Goal: Information Seeking & Learning: Learn about a topic

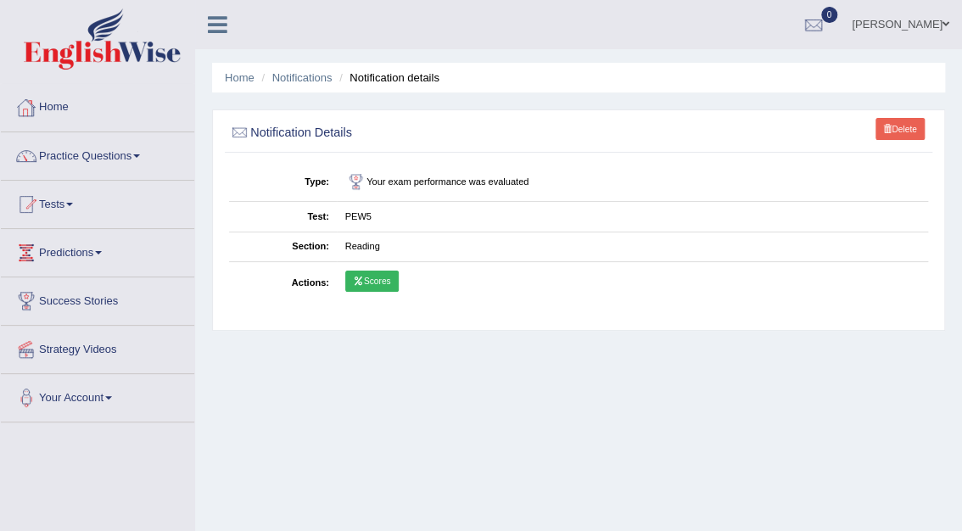
click at [58, 104] on link "Home" at bounding box center [97, 105] width 193 height 42
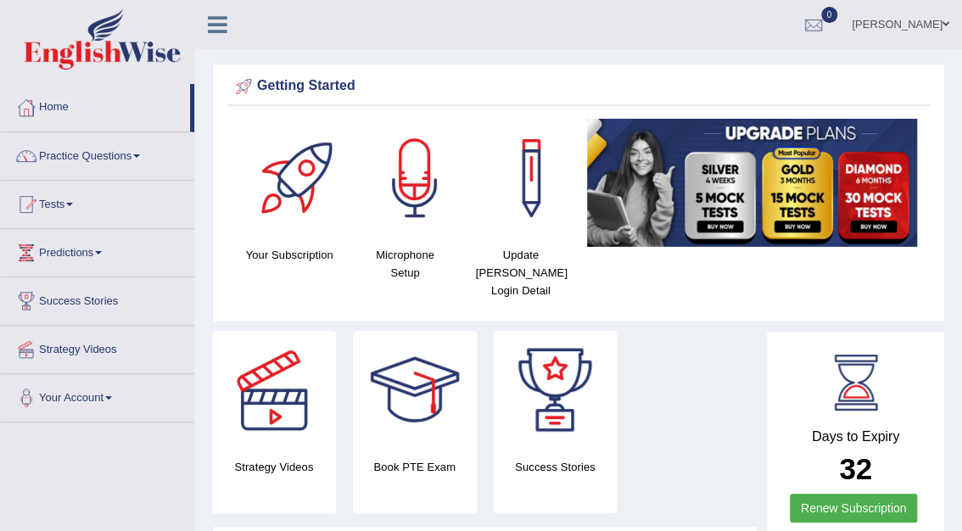
click at [122, 153] on link "Practice Questions" at bounding box center [97, 153] width 193 height 42
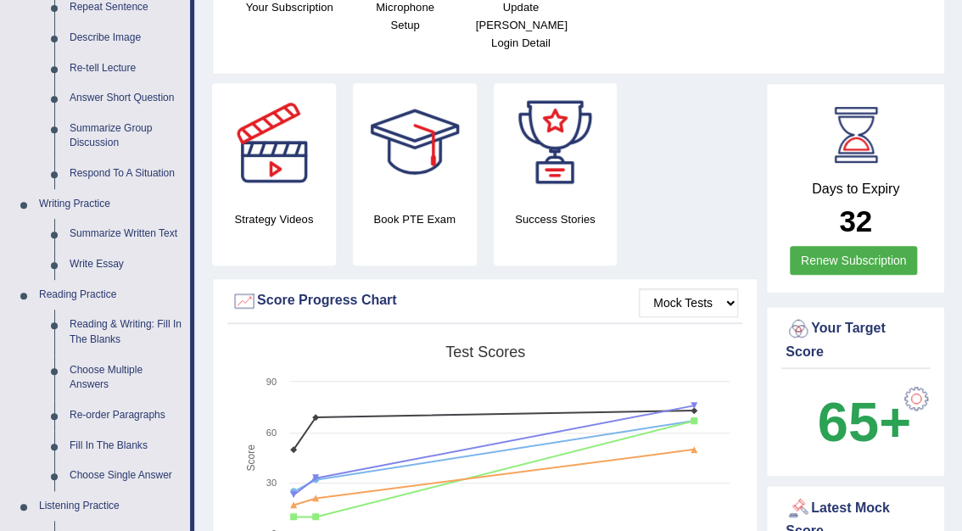
scroll to position [194, 0]
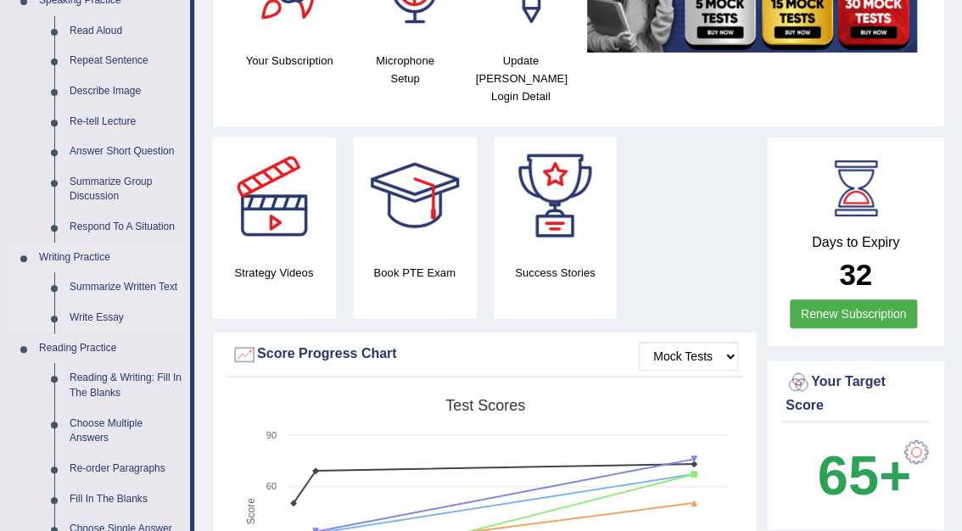
click at [113, 285] on link "Summarize Written Text" at bounding box center [126, 287] width 128 height 31
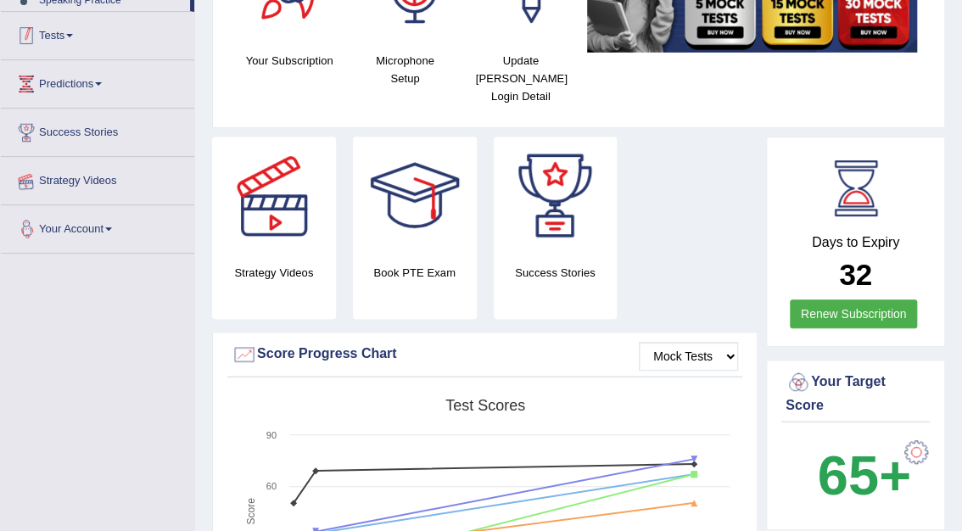
scroll to position [245, 0]
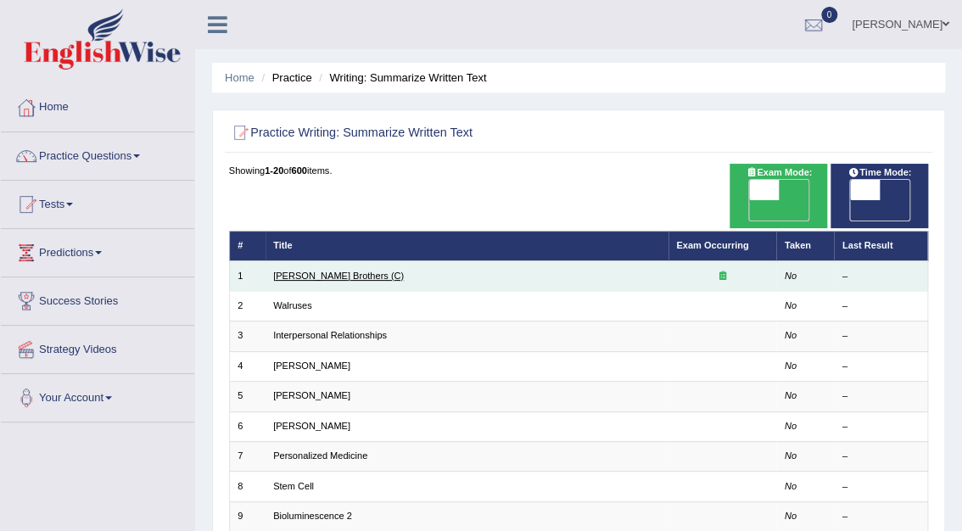
click at [299, 271] on link "Wright Brothers (C)" at bounding box center [338, 276] width 131 height 10
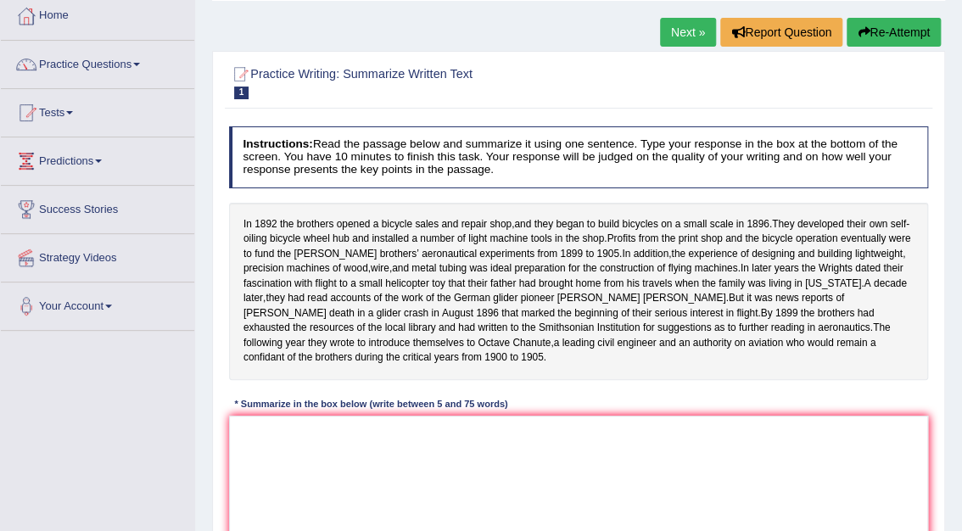
scroll to position [112, 0]
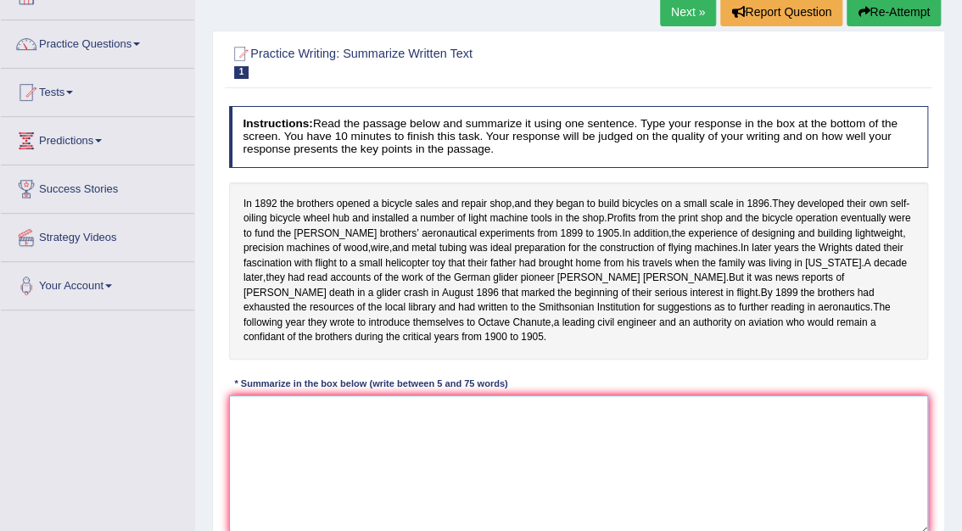
click at [488, 414] on textarea at bounding box center [579, 465] width 700 height 140
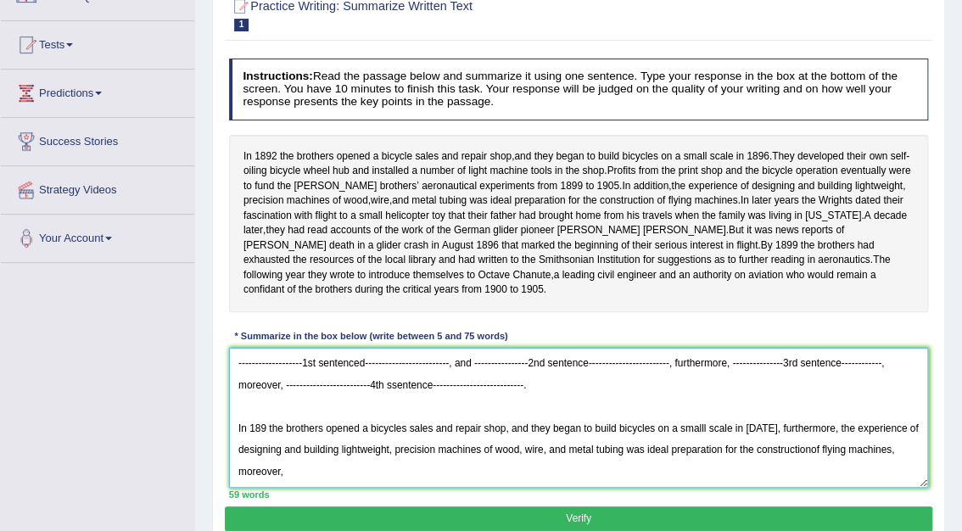
scroll to position [188, 0]
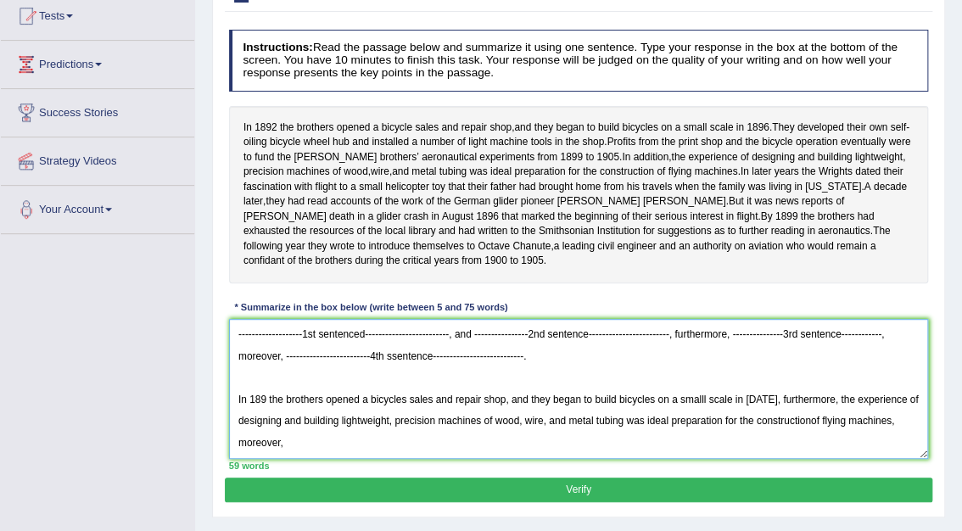
click at [263, 402] on textarea "-------------------1st sentenced-------------------------, and ----------------…" at bounding box center [579, 389] width 700 height 140
click at [265, 405] on textarea "-------------------1st sentenced-------------------------, and ----------------…" at bounding box center [579, 389] width 700 height 140
click at [295, 444] on textarea "-------------------1st sentenced-------------------------, and ----------------…" at bounding box center [579, 389] width 700 height 140
click at [296, 456] on textarea "-------------------1st sentenced-------------------------, and ----------------…" at bounding box center [579, 389] width 700 height 140
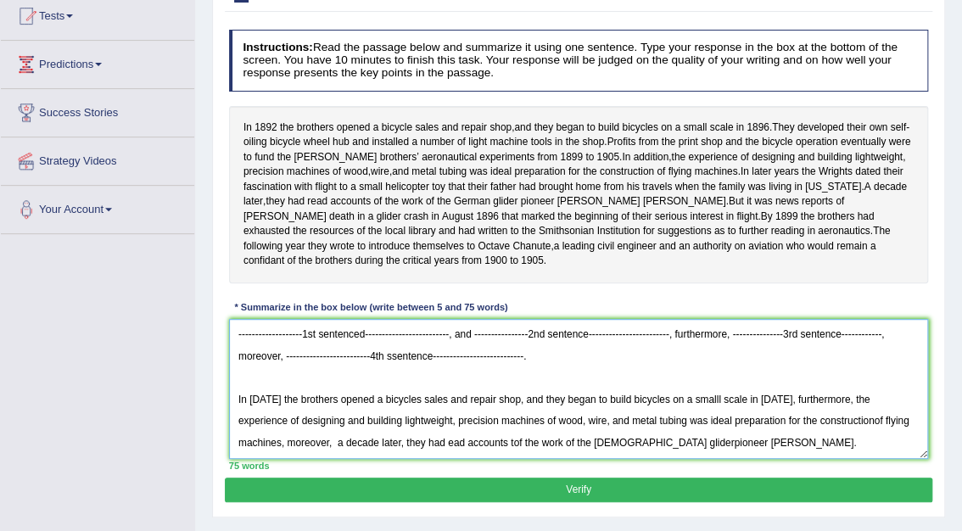
drag, startPoint x: 400, startPoint y: 365, endPoint x: 217, endPoint y: 346, distance: 184.2
click at [217, 346] on div "Practice Writing: Summarize Written Text 1 Wright Brothers (C) Instructions: Re…" at bounding box center [578, 235] width 733 height 563
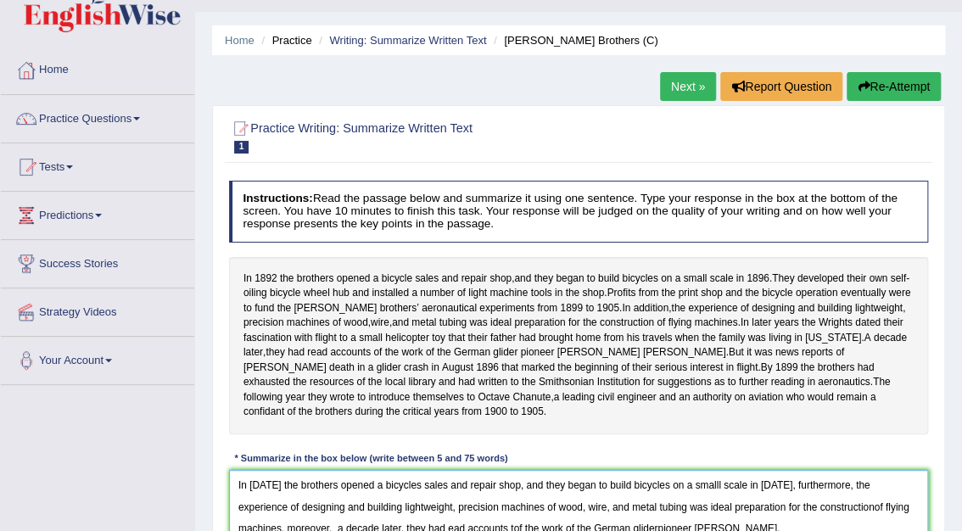
scroll to position [0, 0]
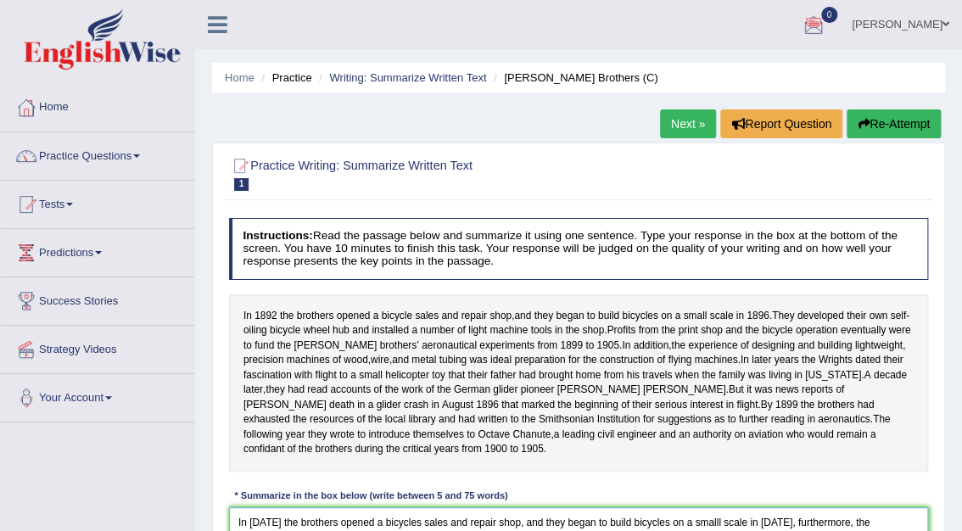
type textarea "In 1892 the brothers opened a bicycles sales and repair shop, and they began to…"
click at [96, 153] on link "Practice Questions" at bounding box center [97, 153] width 193 height 42
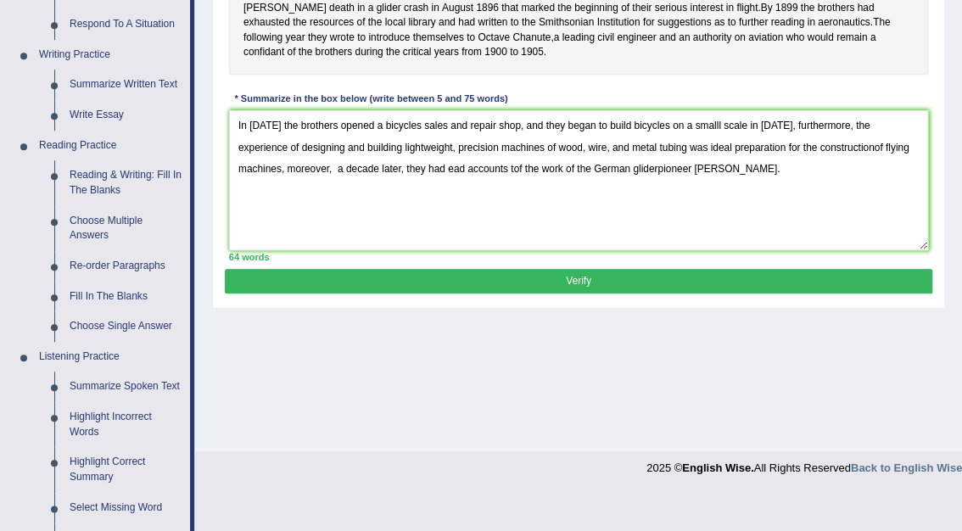
scroll to position [402, 0]
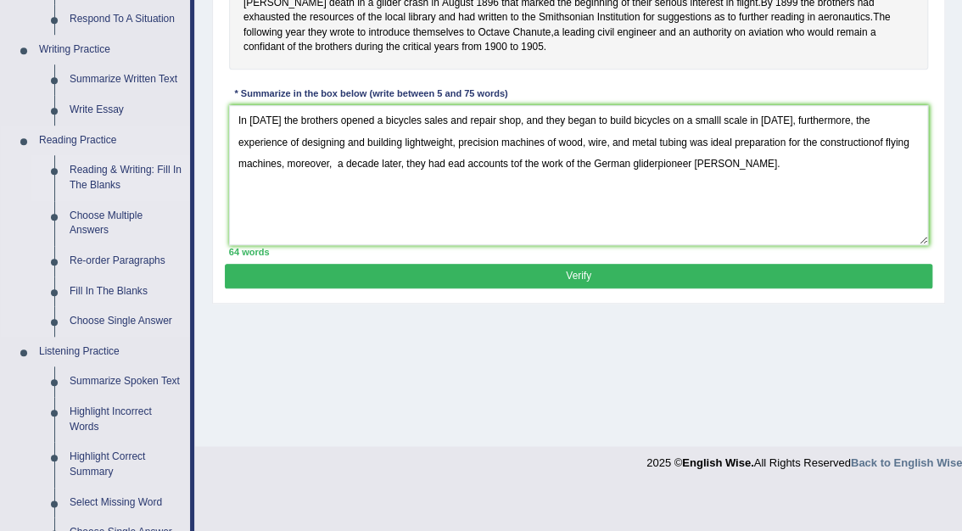
click at [100, 169] on link "Reading & Writing: Fill In The Blanks" at bounding box center [126, 177] width 128 height 45
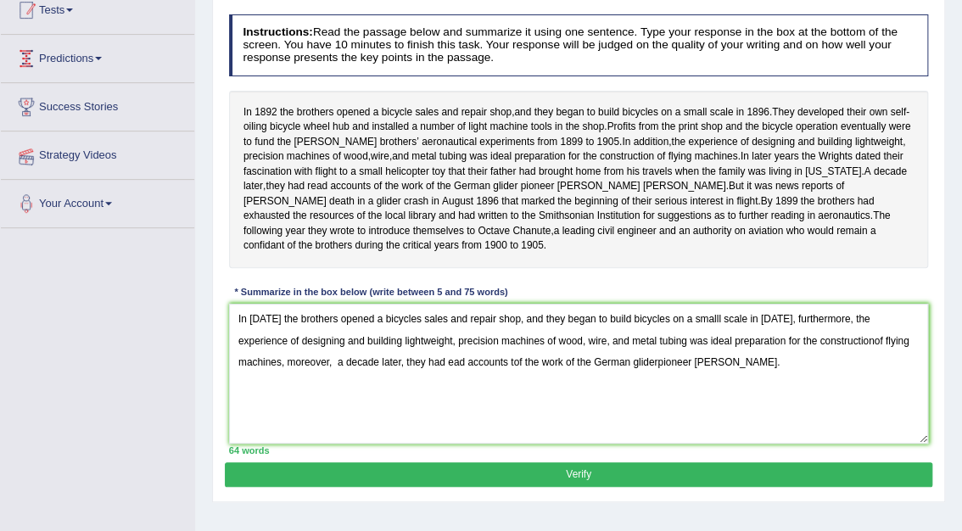
scroll to position [318, 0]
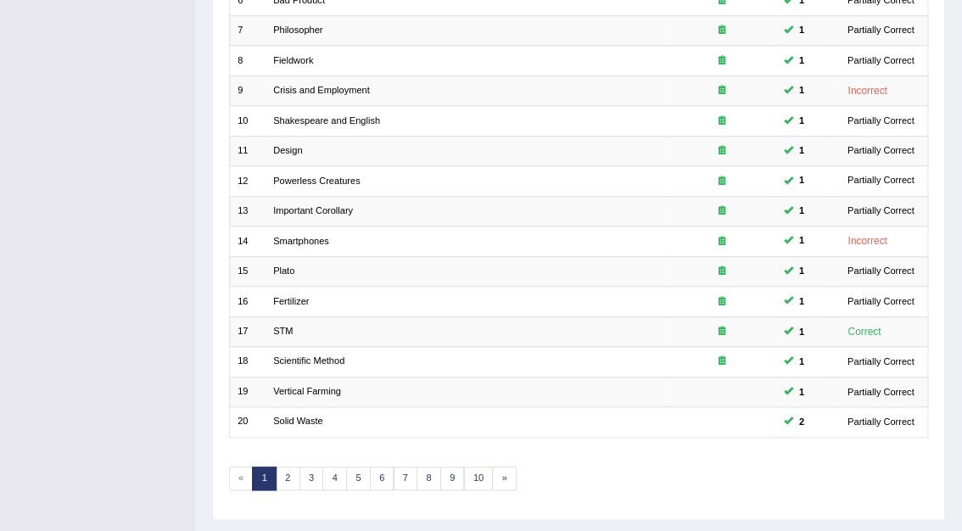
scroll to position [445, 0]
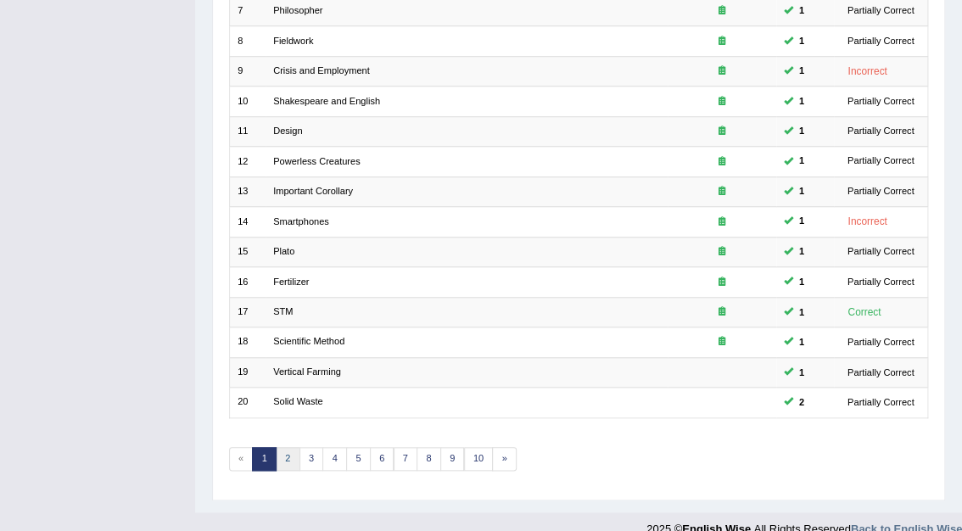
click at [287, 447] on link "2" at bounding box center [288, 459] width 25 height 24
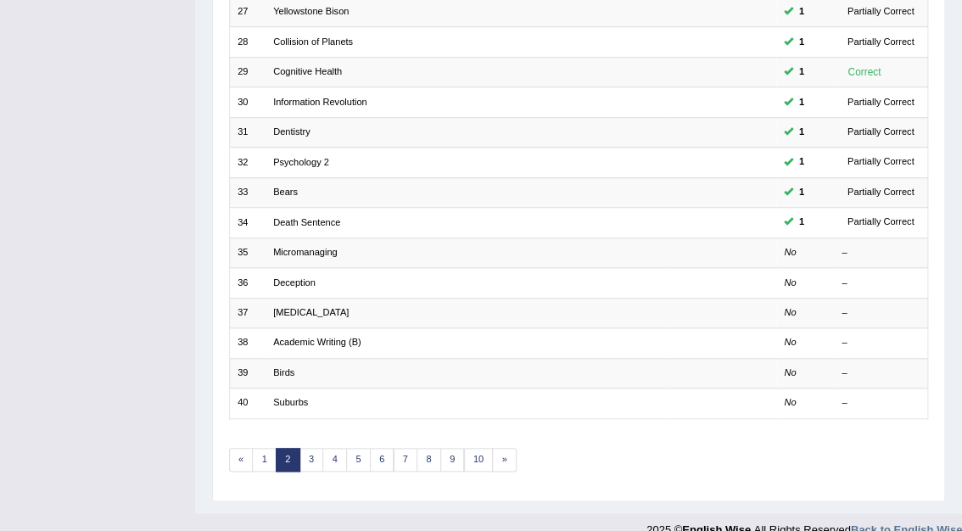
scroll to position [445, 0]
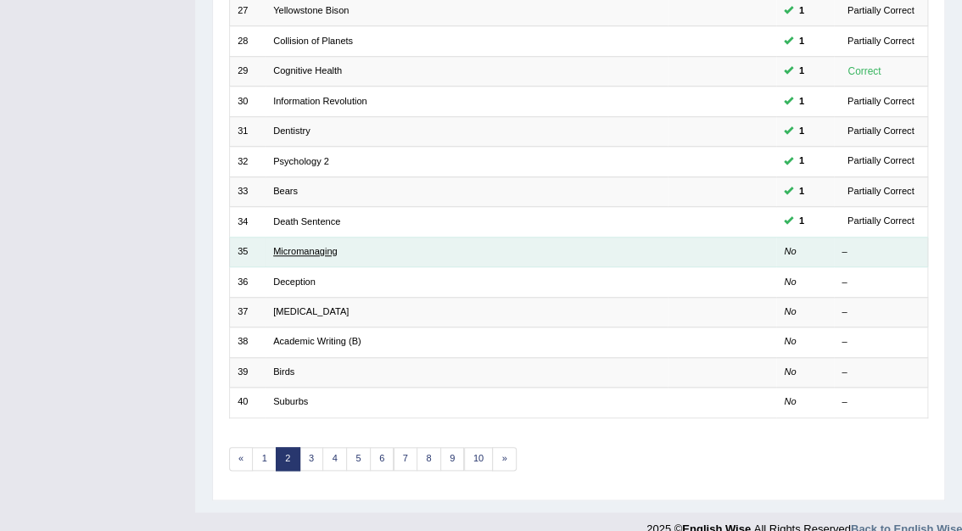
click at [305, 246] on link "Micromanaging" at bounding box center [305, 251] width 64 height 10
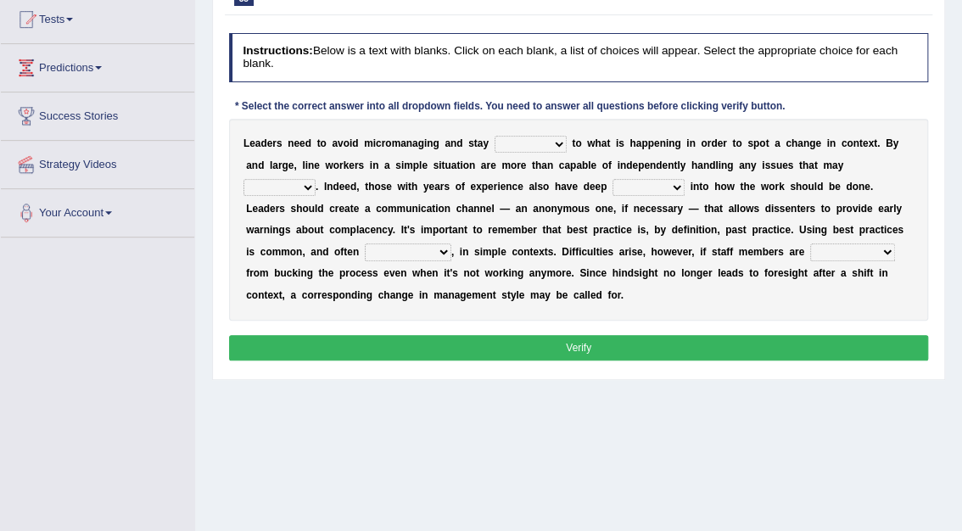
scroll to position [186, 0]
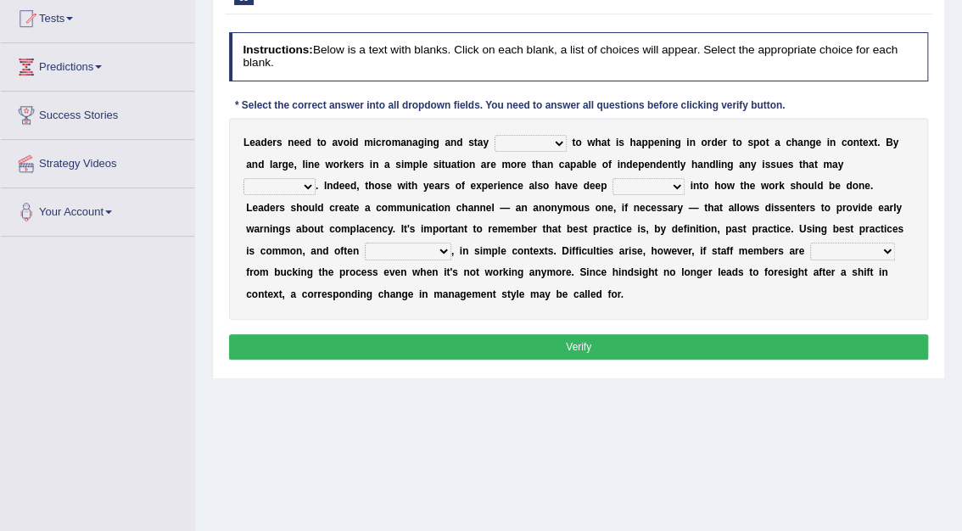
click at [542, 142] on select "complied connected precise concise" at bounding box center [530, 143] width 72 height 17
click at [519, 294] on div "L e a d e r s n e e d t o a v o i d m i c r o m a n a g i n g a n d s t a y com…" at bounding box center [579, 219] width 700 height 202
click at [540, 144] on select "complied connected precise concise" at bounding box center [530, 143] width 72 height 17
select select "connected"
click at [494, 135] on select "complied connected precise concise" at bounding box center [530, 143] width 72 height 17
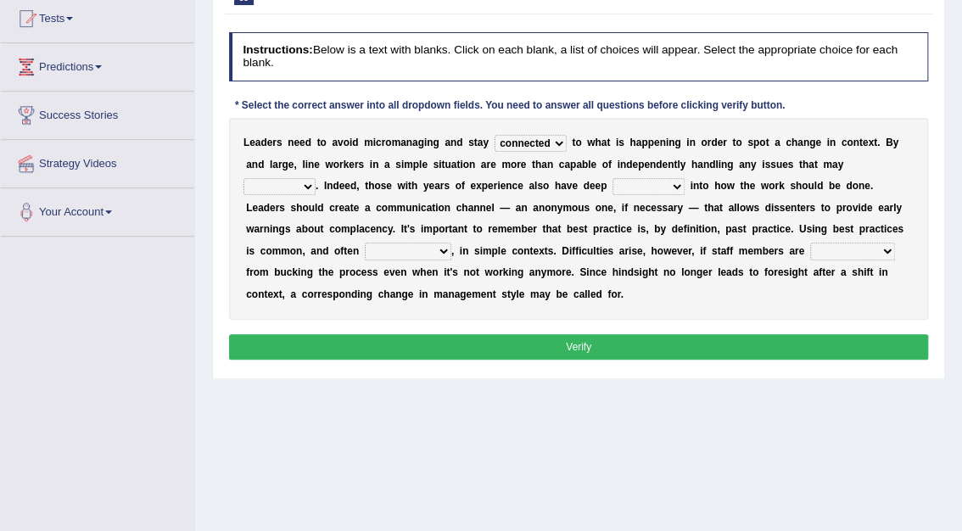
click at [315, 178] on select "apprise rise encounter arise" at bounding box center [279, 186] width 72 height 17
select select "arise"
click at [315, 178] on select "apprise rise encounter arise" at bounding box center [279, 186] width 72 height 17
click at [612, 187] on select "incursion insight indignity indication" at bounding box center [648, 186] width 72 height 17
select select "insight"
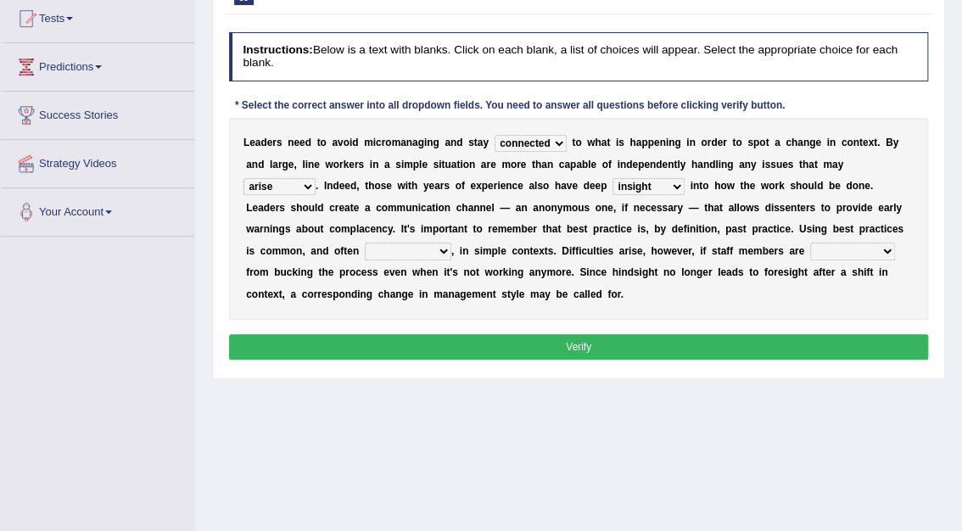
click at [612, 178] on select "incursion insight indignity indication" at bounding box center [648, 186] width 72 height 17
click at [451, 243] on select "inappropriate apprehensive appropriate forbidden" at bounding box center [408, 251] width 86 height 17
select select "appropriate"
click at [451, 243] on select "inappropriate apprehensive appropriate forbidden" at bounding box center [408, 251] width 86 height 17
click at [810, 244] on select "disarranged disinclined discouraged disintegrated" at bounding box center [852, 251] width 85 height 17
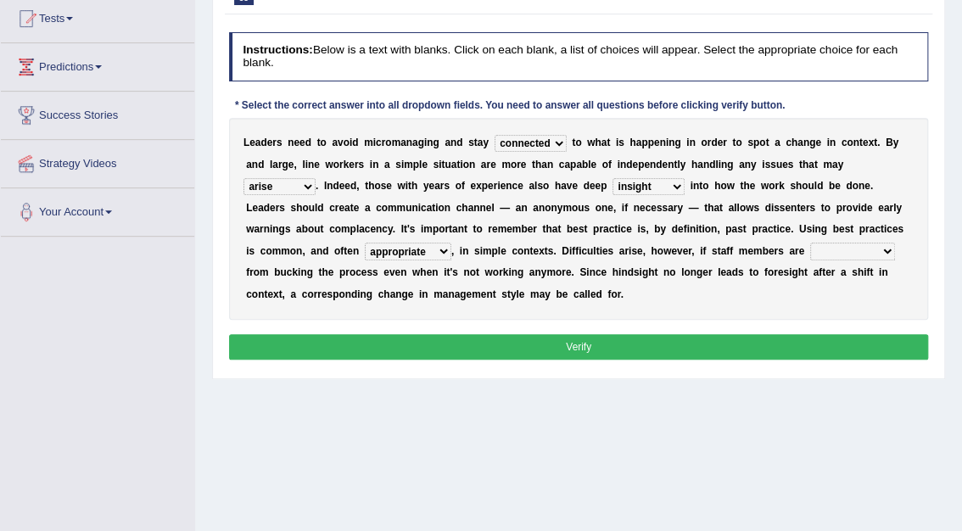
select select "discouraged"
click at [810, 243] on select "disarranged disinclined discouraged disintegrated" at bounding box center [852, 251] width 85 height 17
click at [595, 346] on button "Verify" at bounding box center [579, 346] width 700 height 25
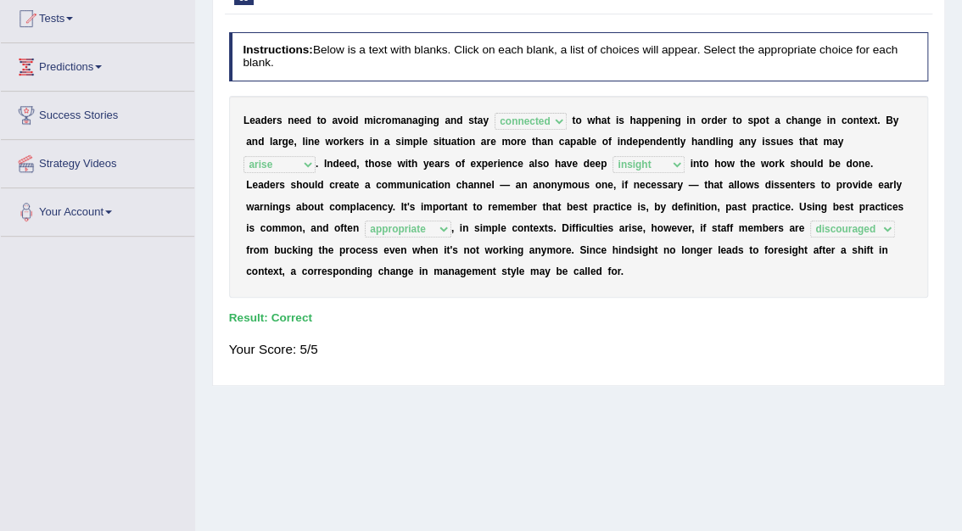
scroll to position [0, 0]
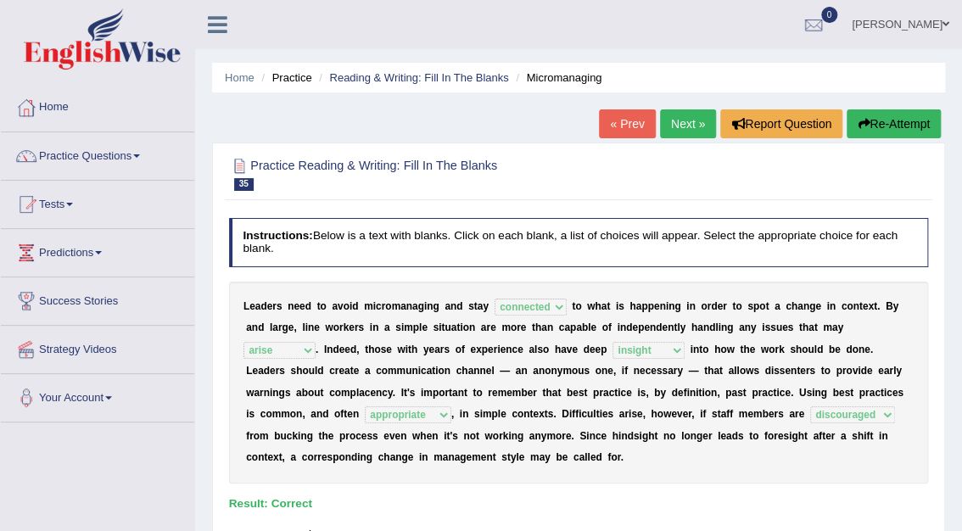
click at [58, 200] on link "Tests" at bounding box center [97, 202] width 193 height 42
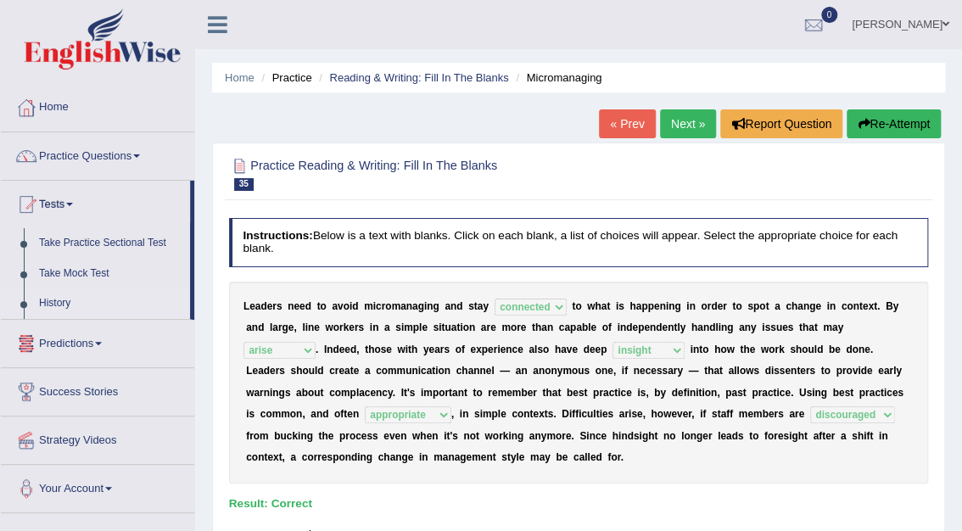
click at [47, 303] on link "History" at bounding box center [110, 303] width 159 height 31
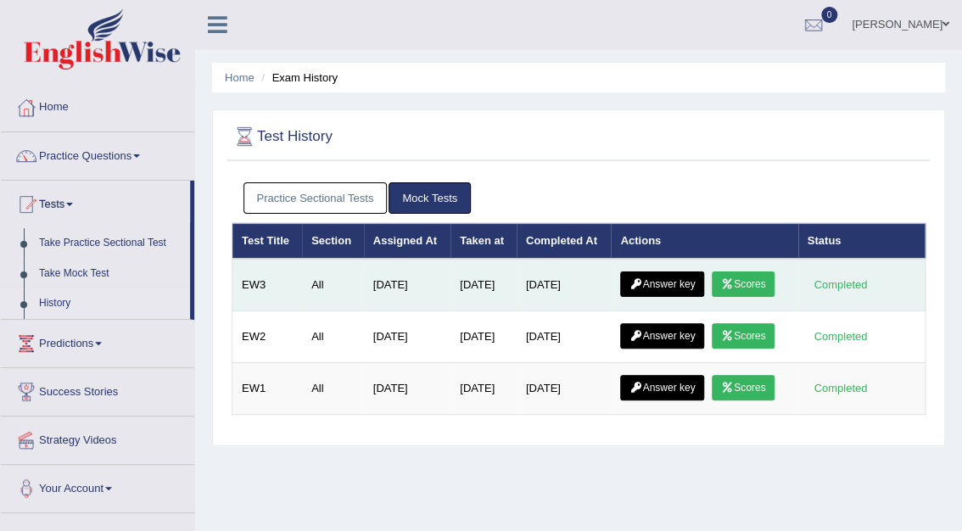
click at [742, 278] on link "Scores" at bounding box center [742, 283] width 63 height 25
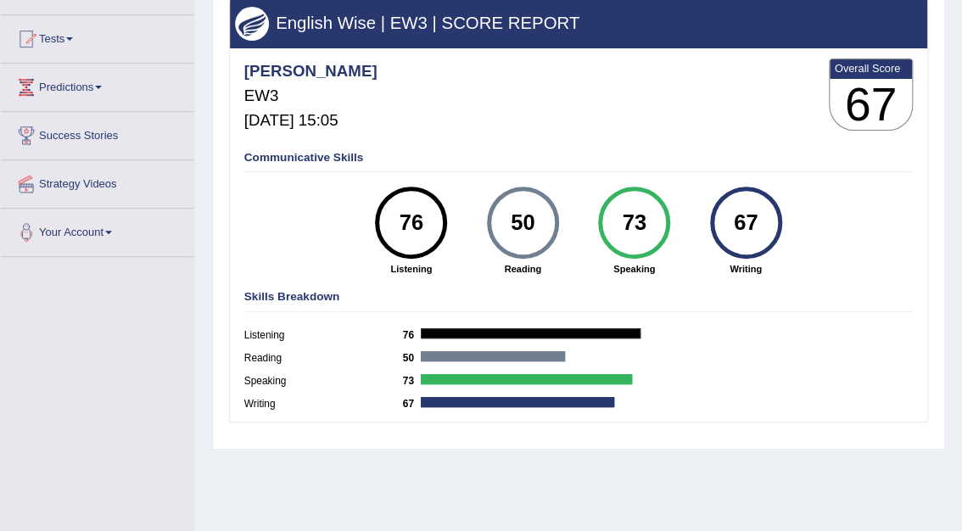
scroll to position [164, 0]
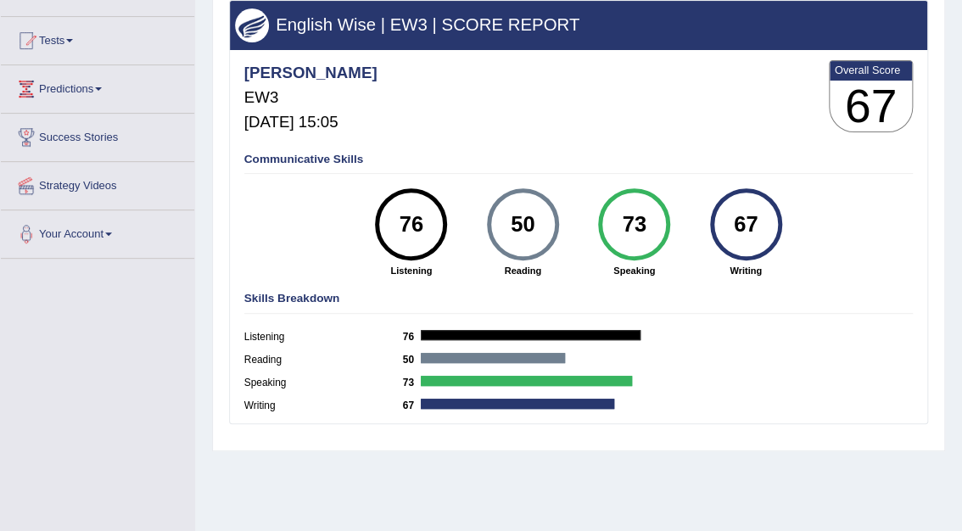
click at [237, 283] on div "English Wise | EW3 | SCORE REPORT Mohita EW3 Sep 5, 2025, 15:05 Overall Score 6…" at bounding box center [579, 212] width 700 height 424
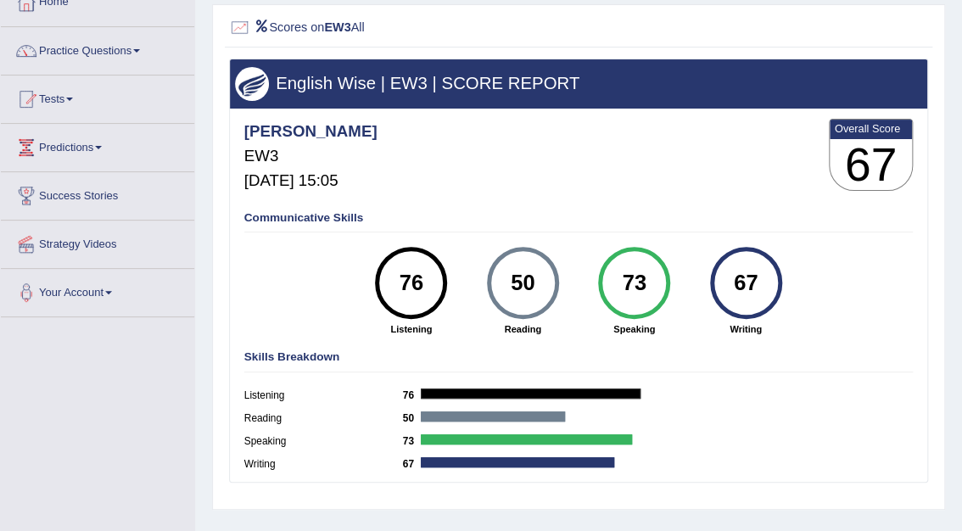
scroll to position [0, 0]
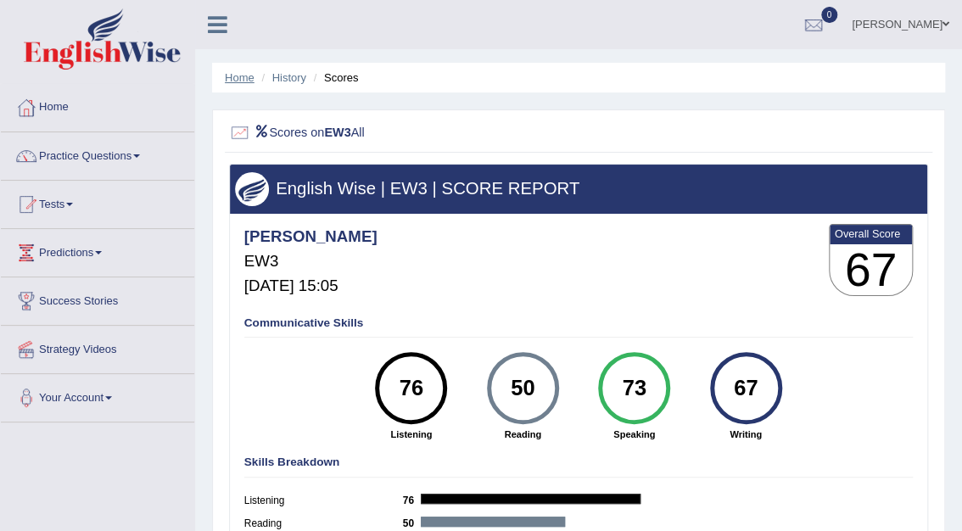
click at [238, 76] on link "Home" at bounding box center [240, 77] width 30 height 13
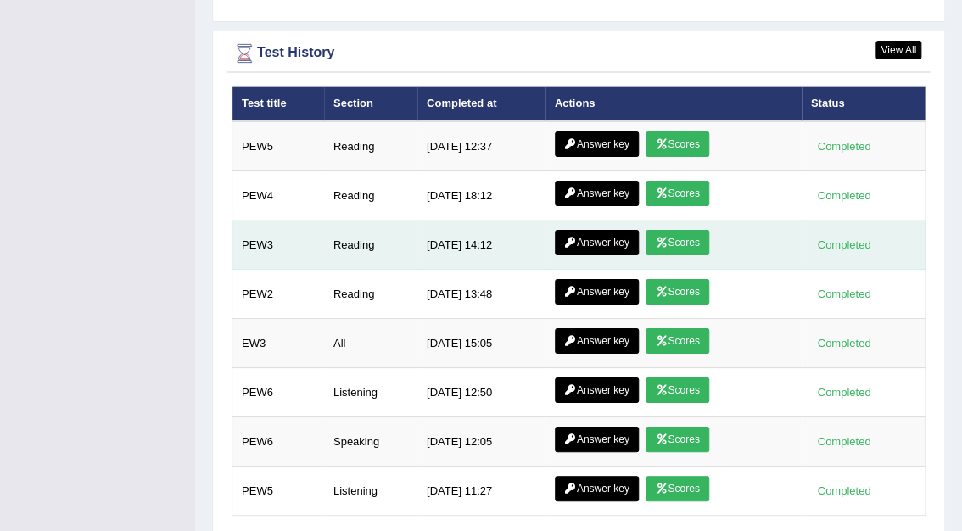
scroll to position [2279, 0]
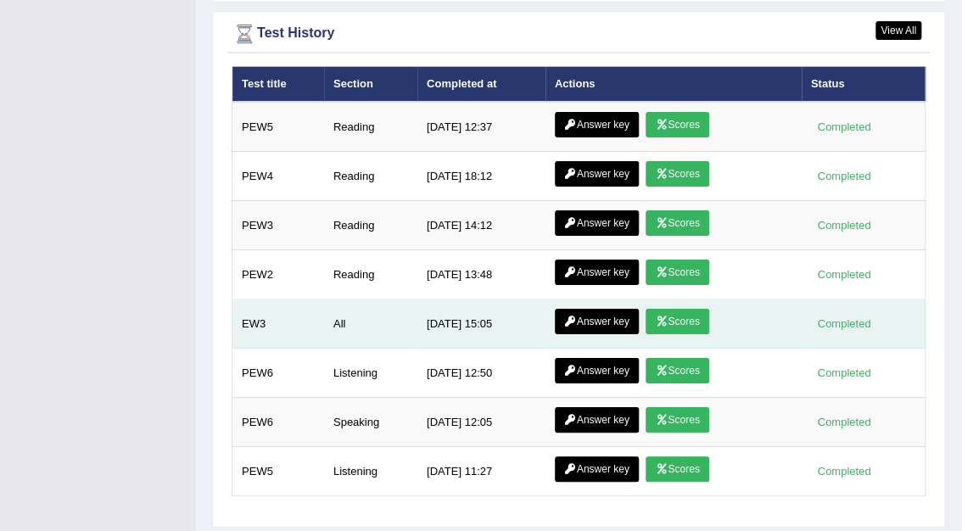
click at [571, 316] on icon at bounding box center [570, 321] width 13 height 10
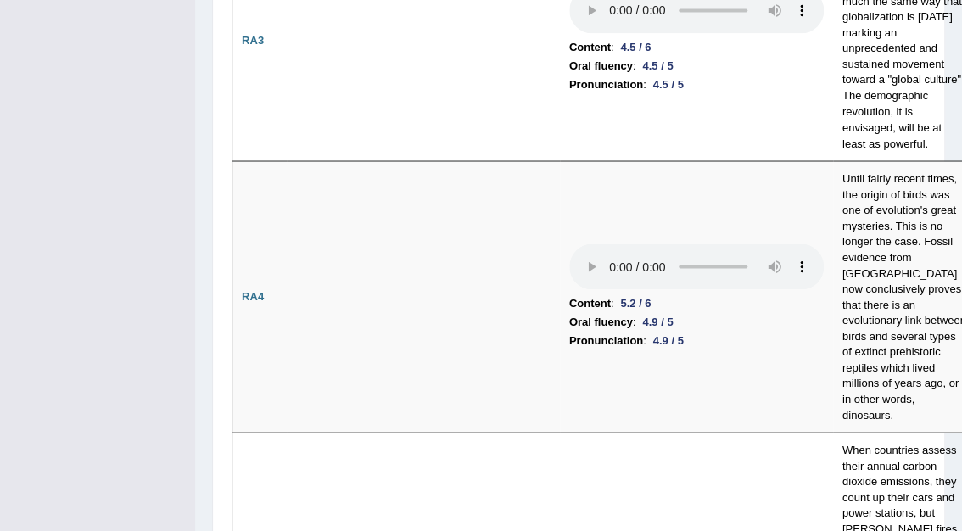
scroll to position [1106, 0]
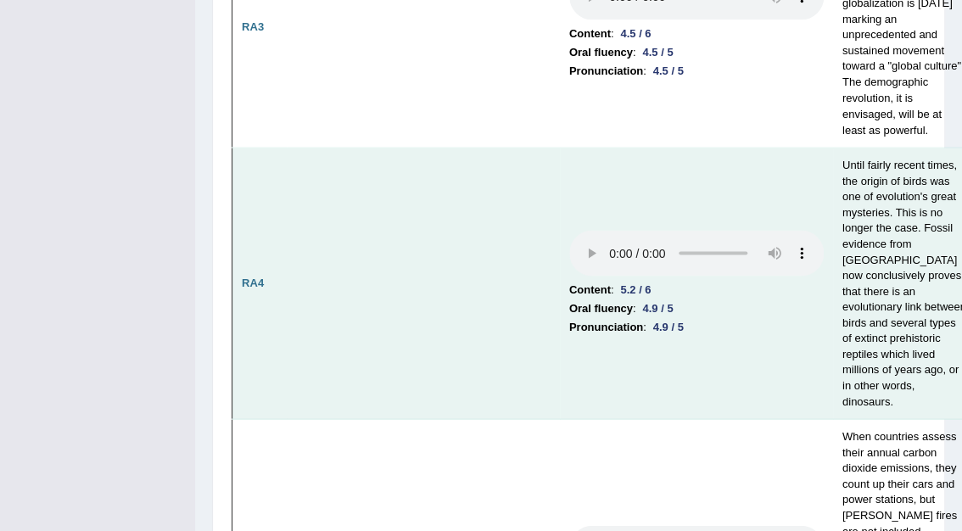
click at [540, 340] on td at bounding box center [423, 283] width 273 height 271
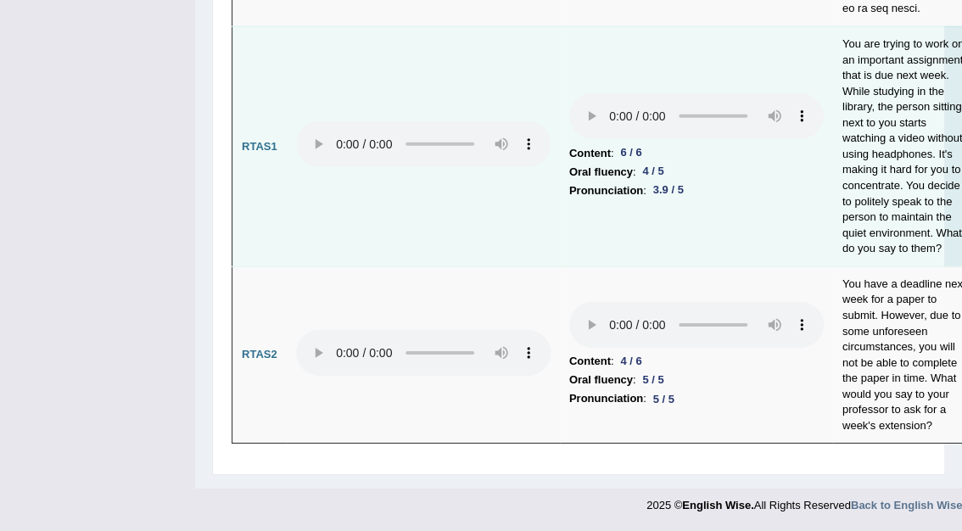
scroll to position [9856, 0]
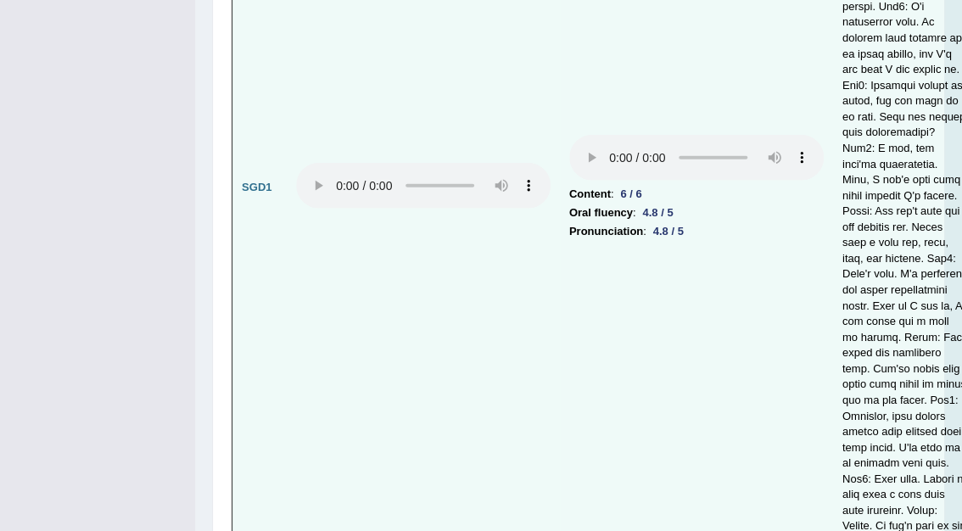
click at [346, 320] on td at bounding box center [423, 188] width 273 height 744
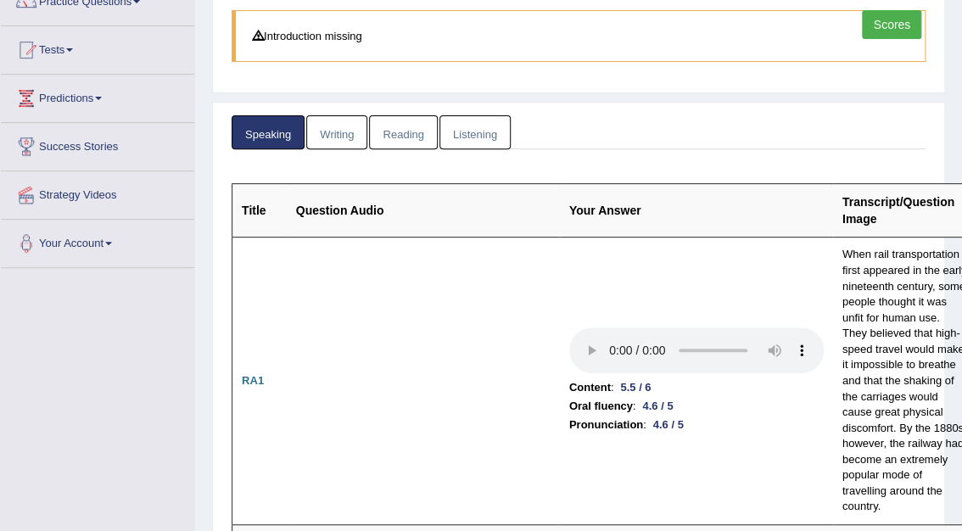
scroll to position [0, 0]
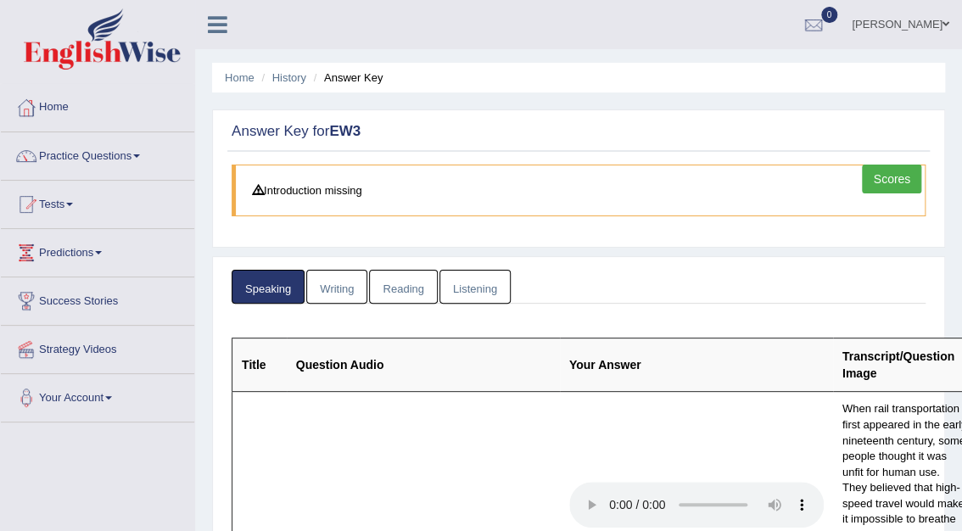
click at [335, 278] on link "Writing" at bounding box center [336, 287] width 61 height 35
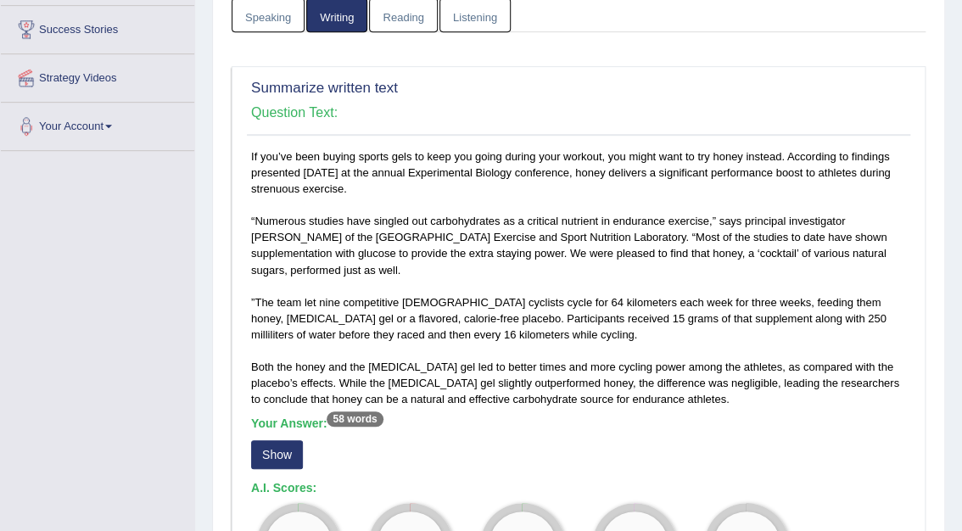
scroll to position [339, 0]
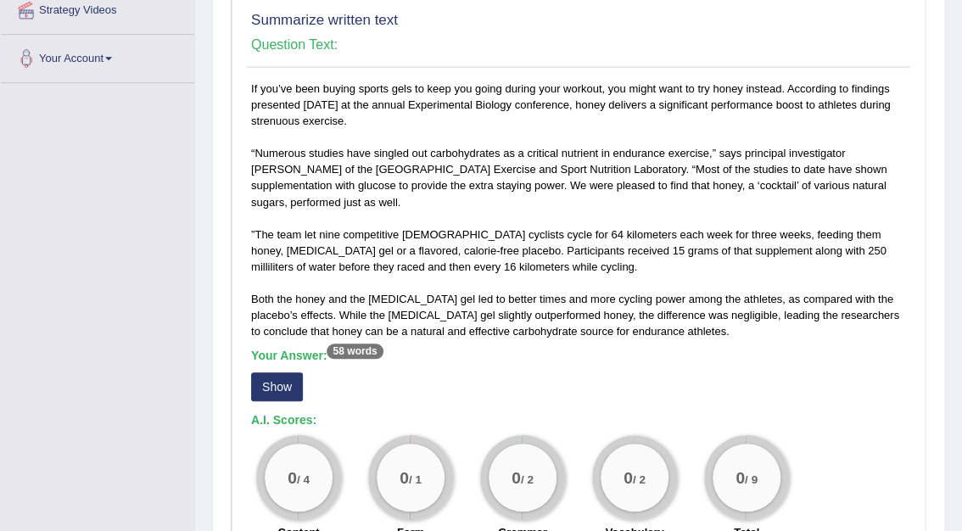
click at [268, 377] on button "Show" at bounding box center [277, 386] width 52 height 29
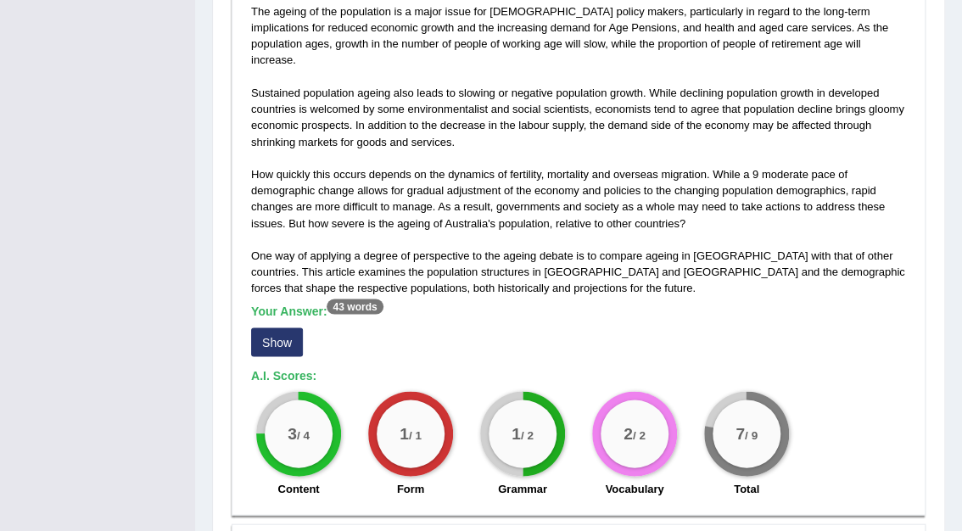
scroll to position [1085, 0]
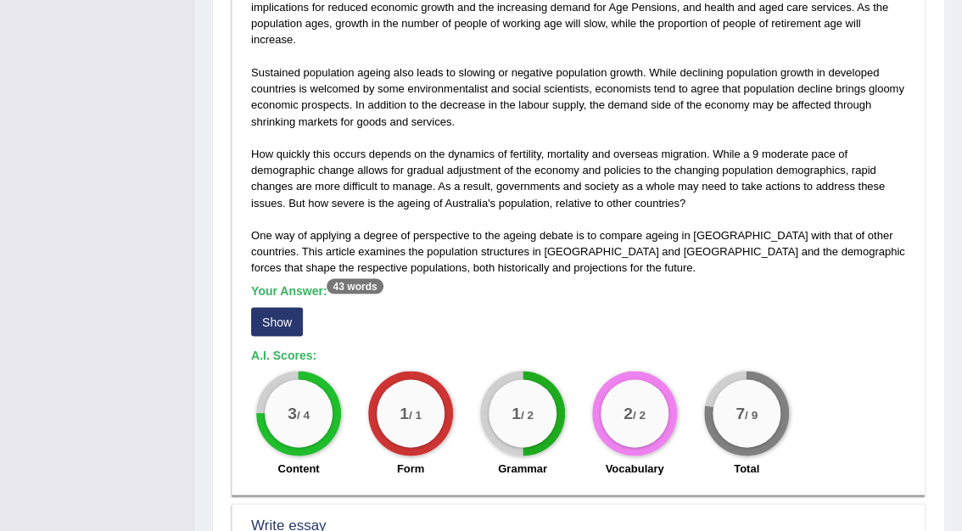
click at [271, 312] on button "Show" at bounding box center [277, 321] width 52 height 29
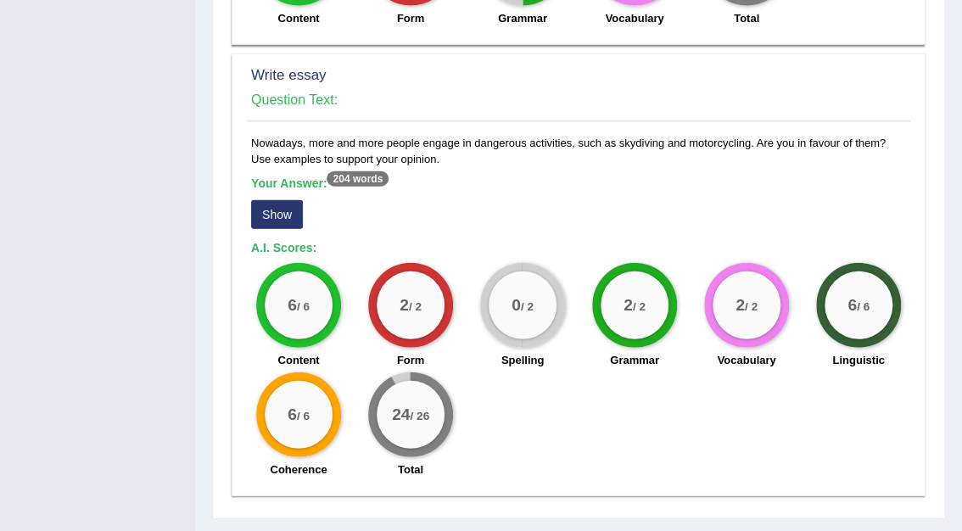
scroll to position [1576, 0]
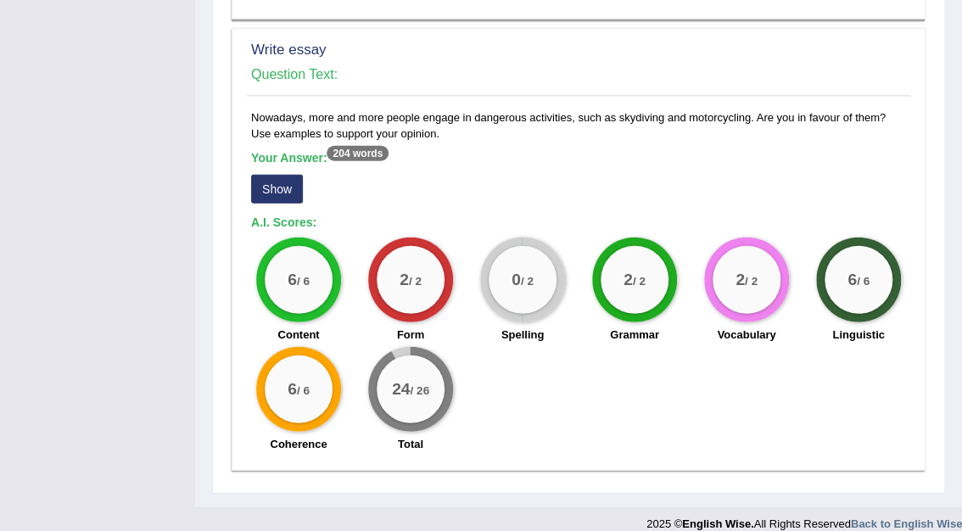
click at [282, 175] on button "Show" at bounding box center [277, 189] width 52 height 29
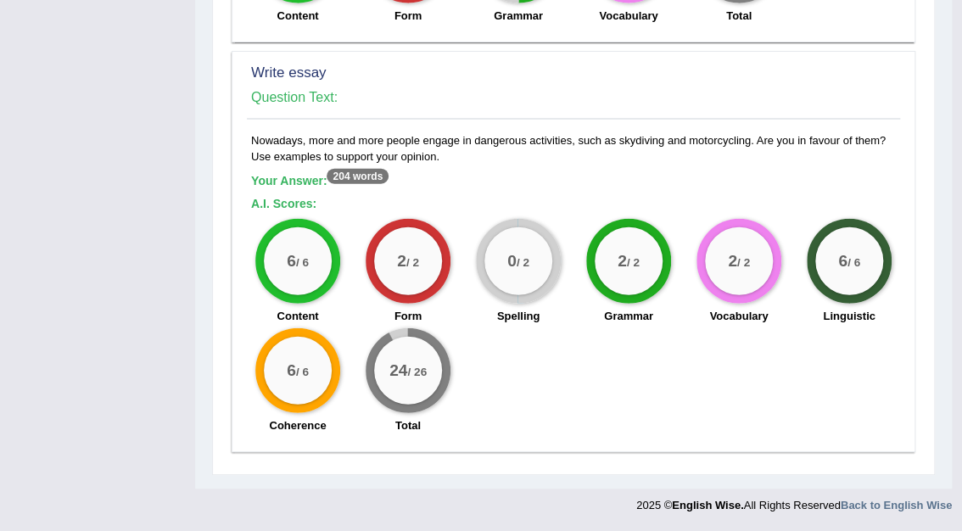
scroll to position [1535, 0]
